Goal: Information Seeking & Learning: Learn about a topic

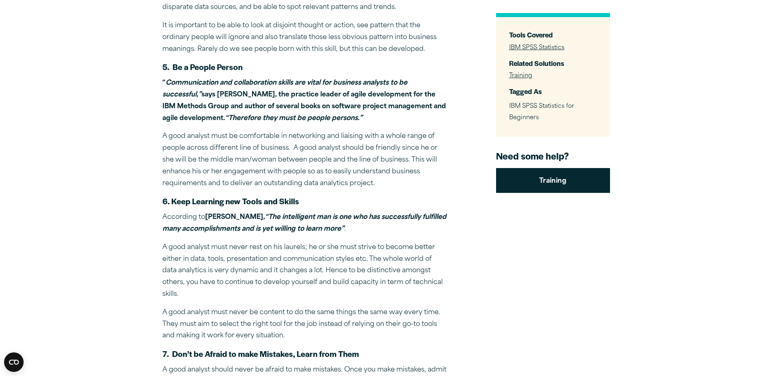
scroll to position [896, 0]
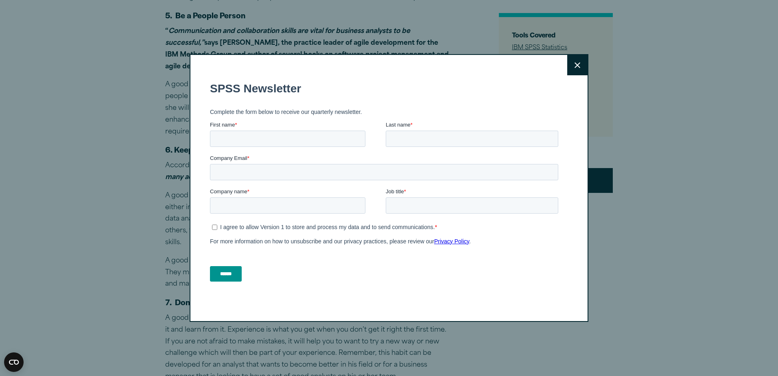
click at [575, 66] on icon at bounding box center [578, 65] width 6 height 6
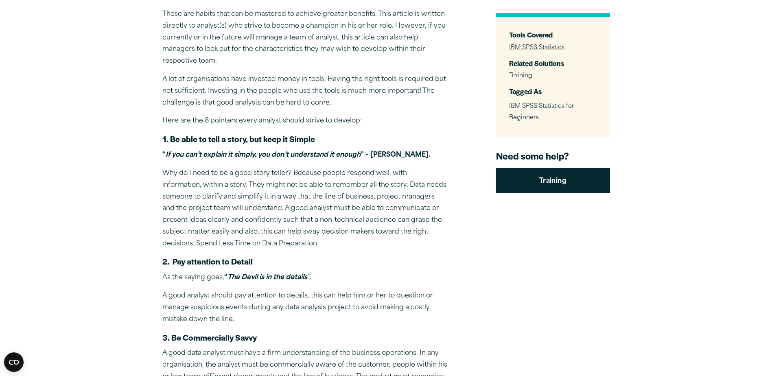
scroll to position [285, 0]
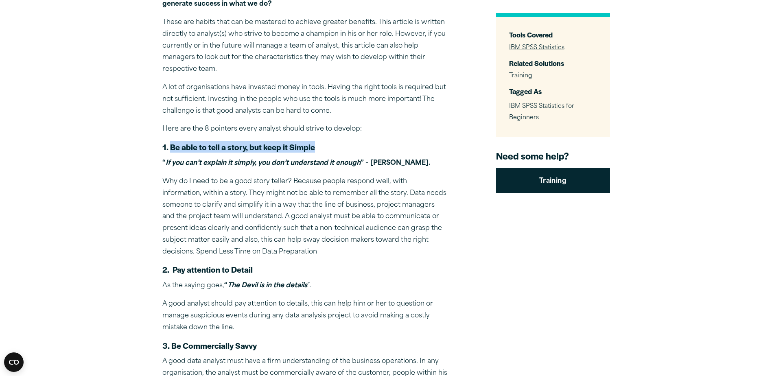
drag, startPoint x: 171, startPoint y: 147, endPoint x: 325, endPoint y: 145, distance: 154.3
click at [325, 145] on h5 "1. Be able to tell a story, but keep it Simple" at bounding box center [304, 147] width 285 height 11
copy strong "Be able to tell a story, but keep it Simple"
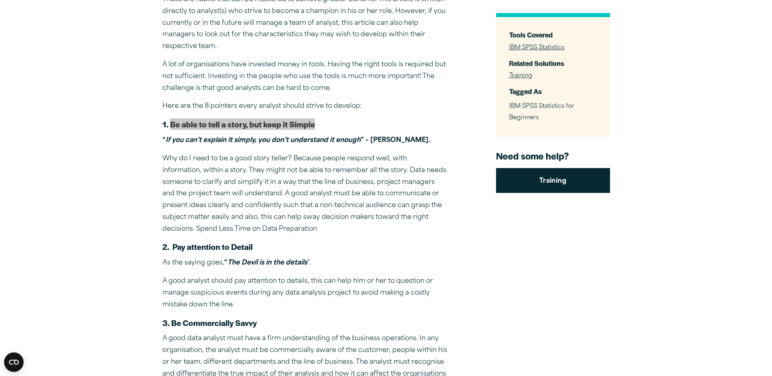
scroll to position [326, 0]
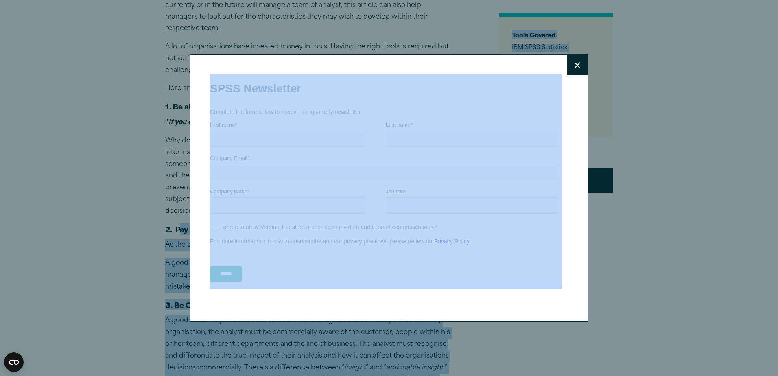
drag, startPoint x: 387, startPoint y: 303, endPoint x: 483, endPoint y: 306, distance: 96.1
click at [571, 66] on button "Close" at bounding box center [578, 65] width 20 height 20
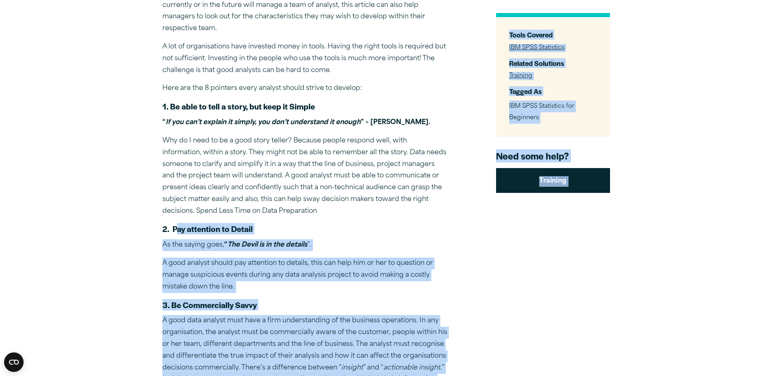
drag, startPoint x: 52, startPoint y: 106, endPoint x: 258, endPoint y: 226, distance: 239.0
click at [258, 226] on h5 "2. Pay attention to Detail" at bounding box center [304, 229] width 285 height 11
click at [178, 228] on strong "2. Pay attention to Detail" at bounding box center [207, 228] width 90 height 11
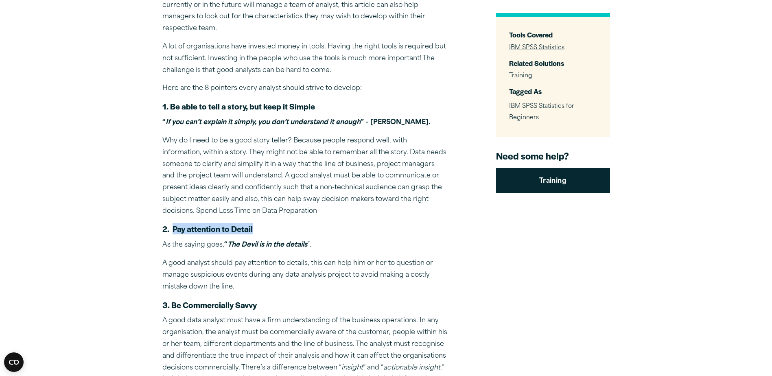
drag, startPoint x: 174, startPoint y: 229, endPoint x: 261, endPoint y: 233, distance: 86.8
click at [261, 233] on h5 "2. Pay attention to Detail" at bounding box center [304, 229] width 285 height 11
copy strong "Pay attention to Detail"
